Goal: Transaction & Acquisition: Purchase product/service

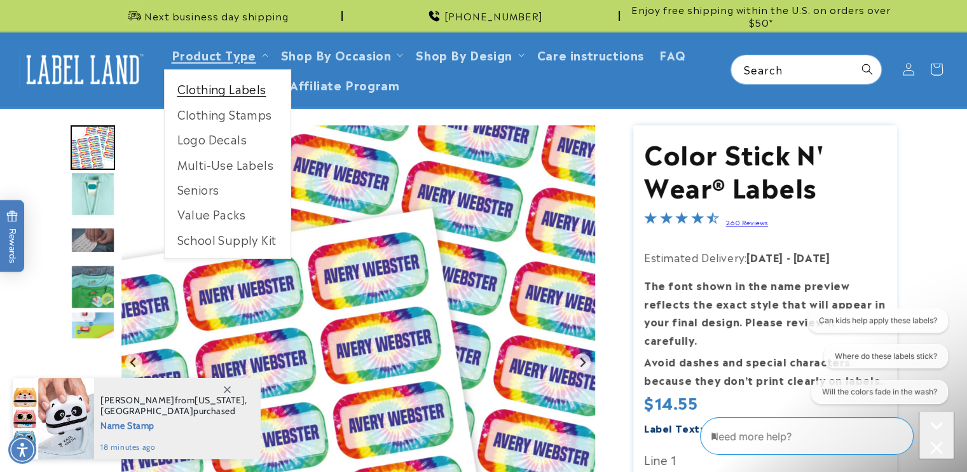
click at [216, 91] on link "Clothing Labels" at bounding box center [228, 88] width 126 height 25
